Goal: Contribute content

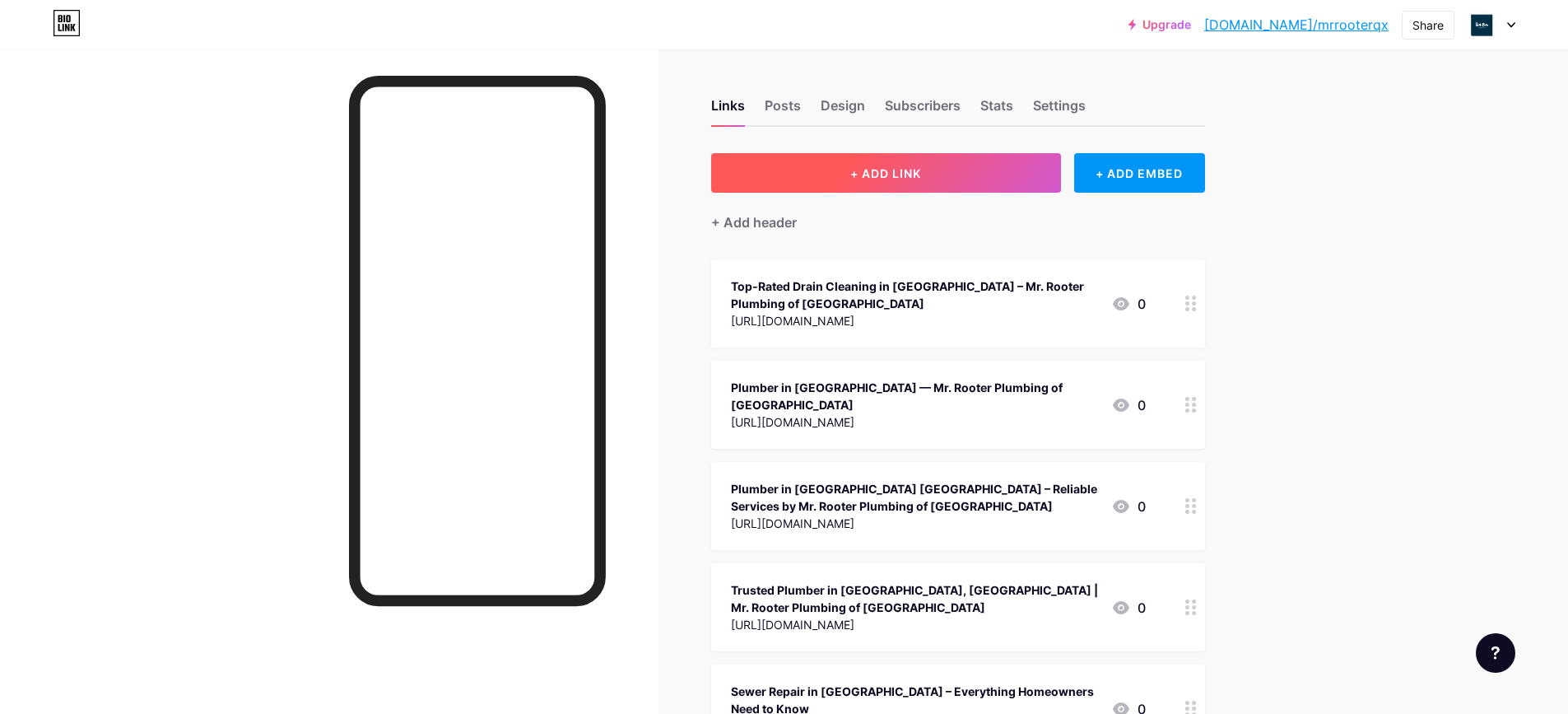
click at [899, 166] on span "+ ADD LINK" at bounding box center [886, 173] width 71 height 14
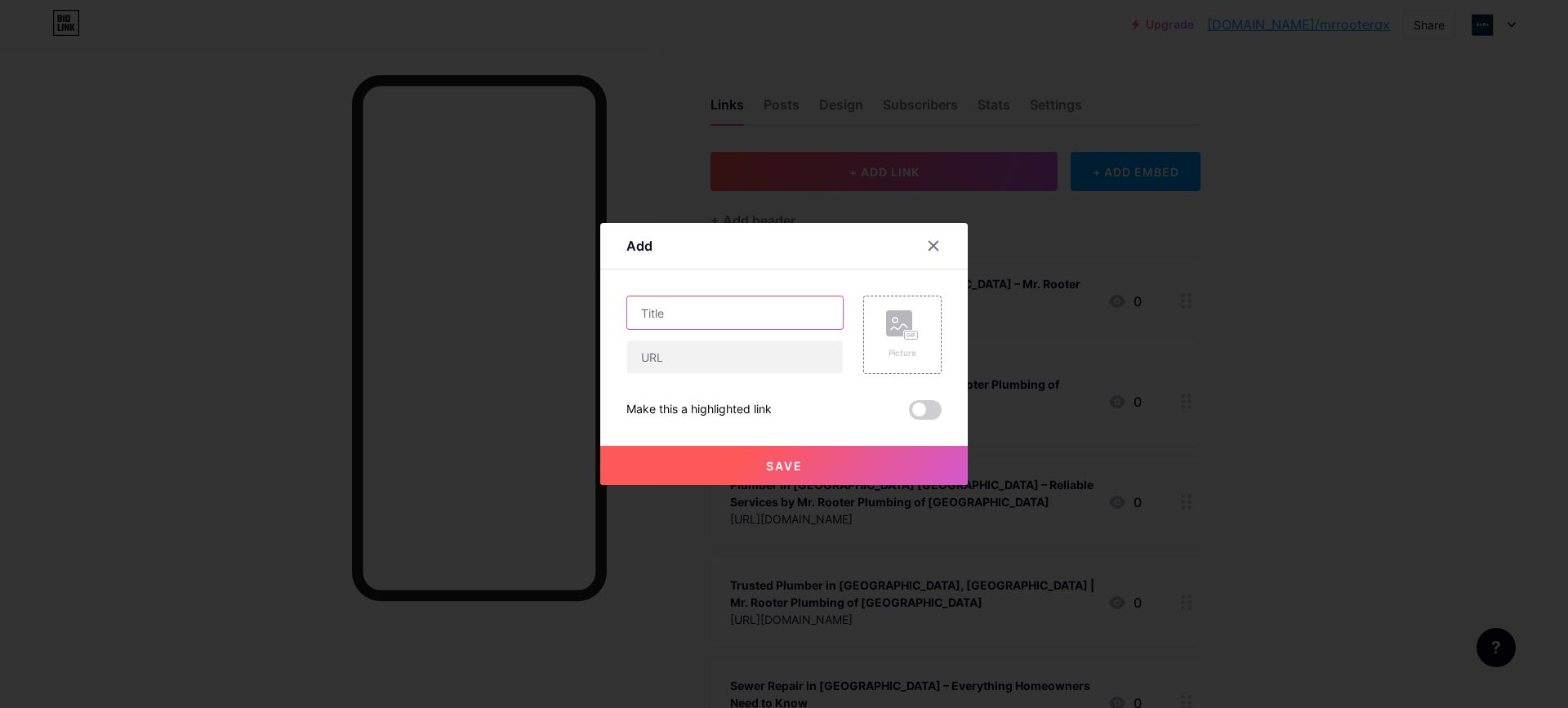
click at [766, 325] on input "text" at bounding box center [735, 313] width 215 height 32
click at [757, 345] on input "text" at bounding box center [735, 357] width 215 height 32
paste input "[URL][DOMAIN_NAME]"
type input "[URL][DOMAIN_NAME]"
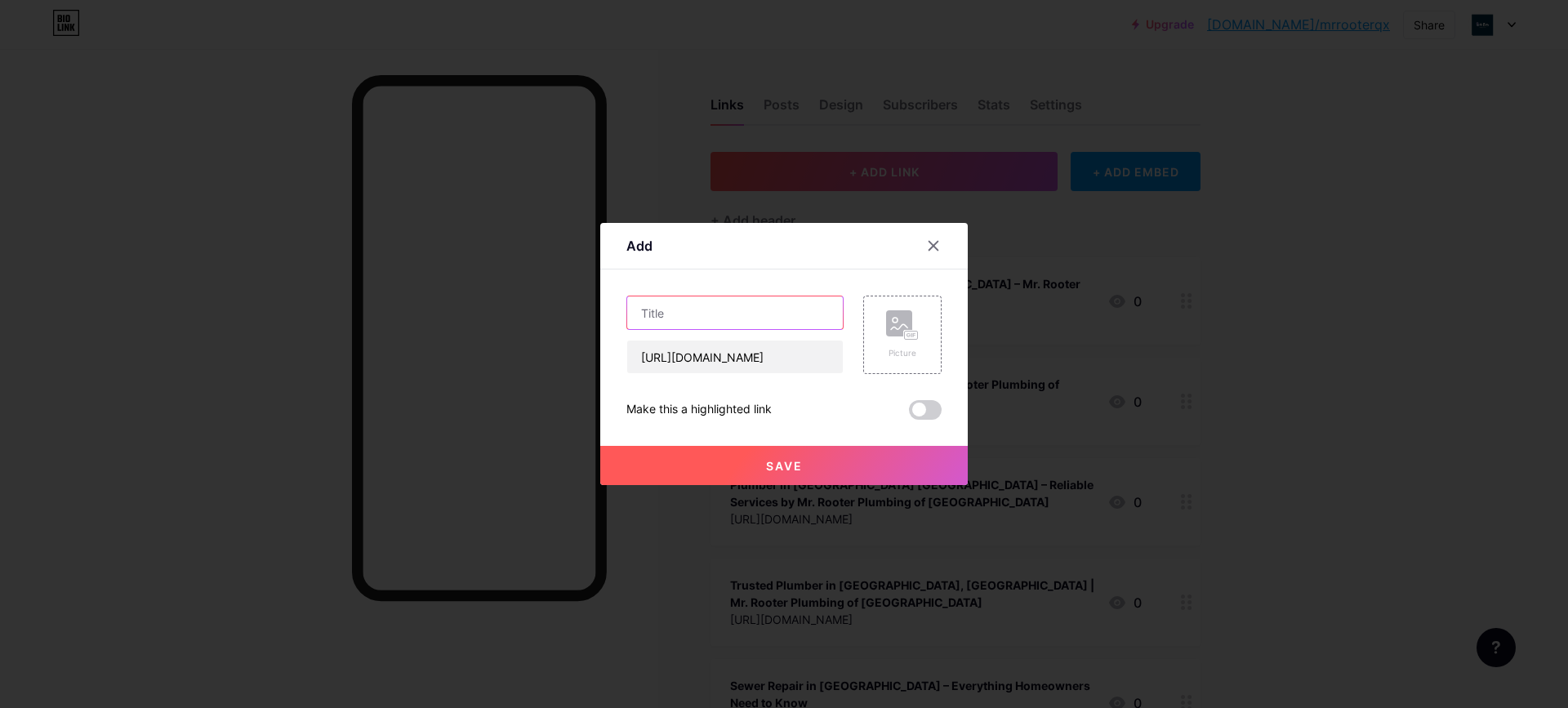
click at [799, 313] on input "text" at bounding box center [735, 313] width 215 height 32
paste input "[URL][DOMAIN_NAME]"
type input "[URL][DOMAIN_NAME]"
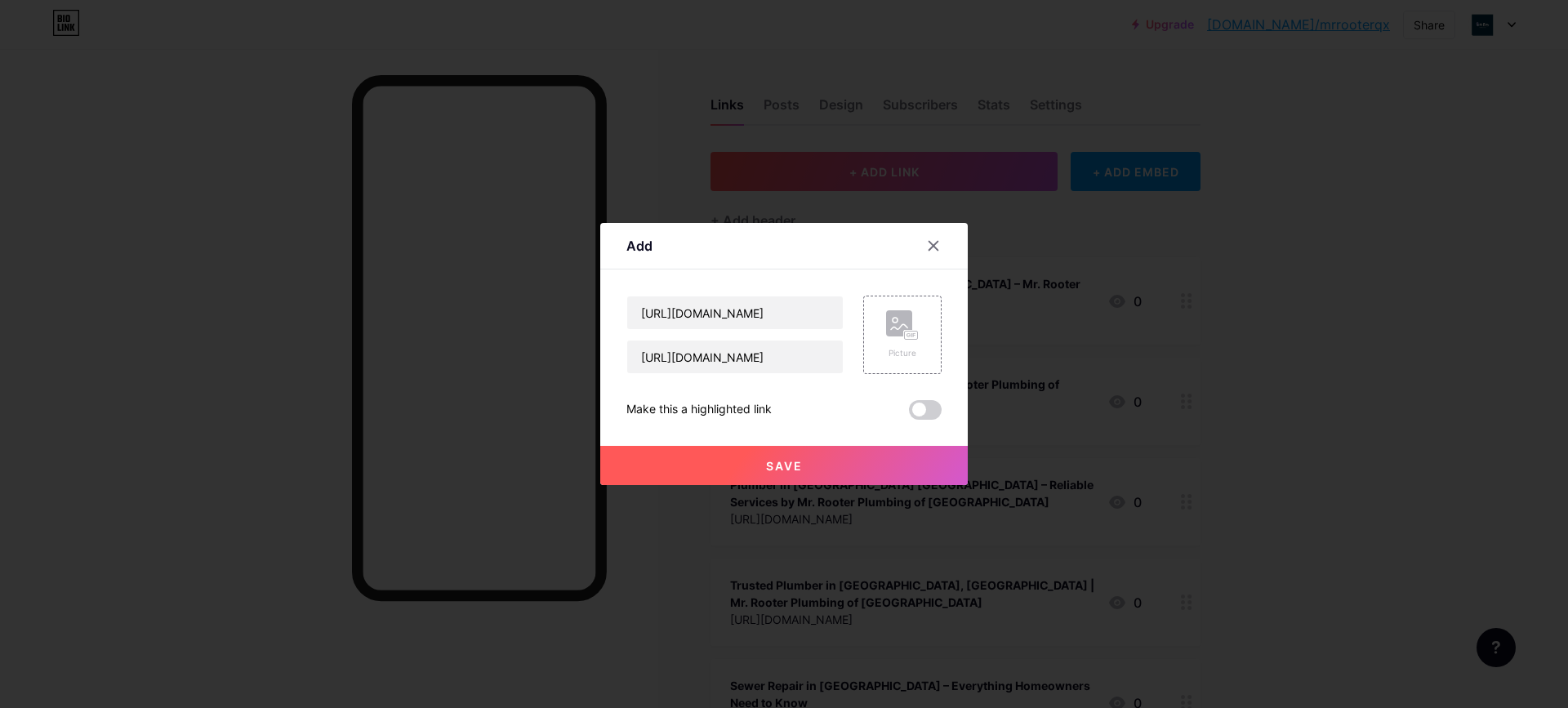
click at [816, 472] on button "Save" at bounding box center [784, 464] width 368 height 39
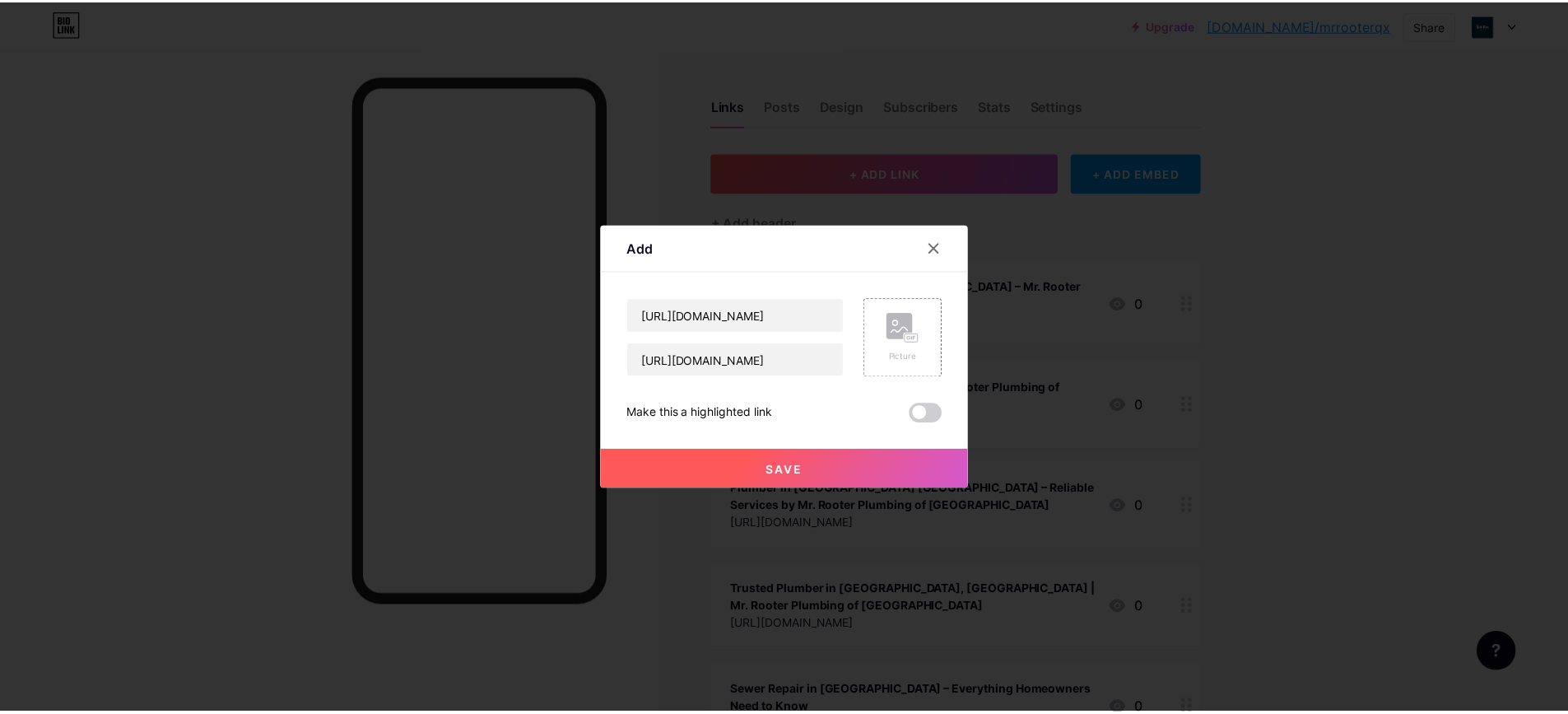
scroll to position [0, 0]
